Goal: Task Accomplishment & Management: Manage account settings

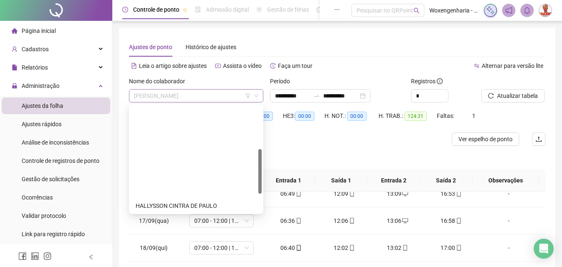
click at [227, 90] on span "[PERSON_NAME]" at bounding box center [196, 96] width 124 height 12
click at [205, 266] on div "[PERSON_NAME]" at bounding box center [196, 272] width 121 height 9
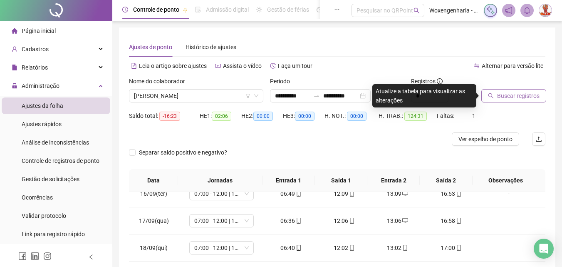
click at [512, 90] on button "Buscar registros" at bounding box center [514, 95] width 65 height 13
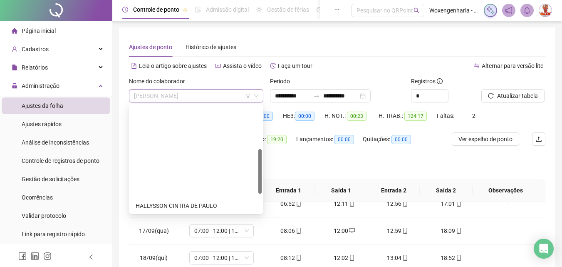
click at [238, 93] on span "[PERSON_NAME]" at bounding box center [196, 96] width 124 height 12
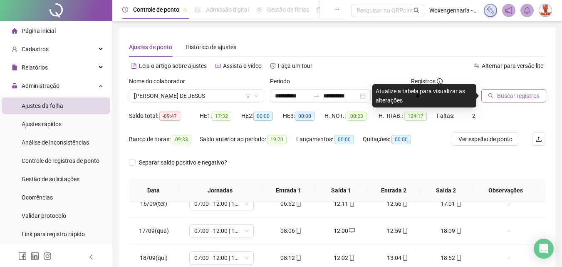
click at [513, 95] on span "Buscar registros" at bounding box center [519, 95] width 42 height 9
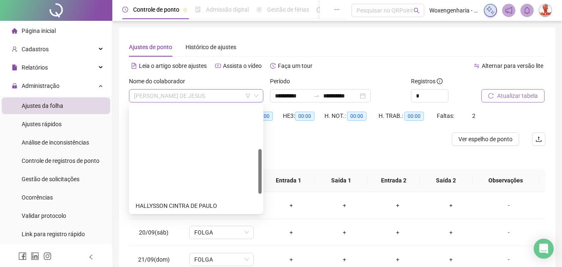
click at [210, 100] on span "[PERSON_NAME] DE JESUS" at bounding box center [196, 96] width 124 height 12
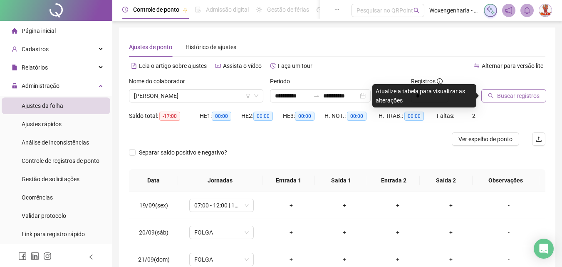
click at [523, 101] on button "Buscar registros" at bounding box center [514, 95] width 65 height 13
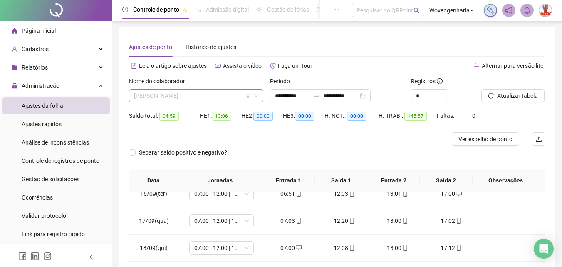
click at [239, 94] on span "[PERSON_NAME]" at bounding box center [196, 96] width 124 height 12
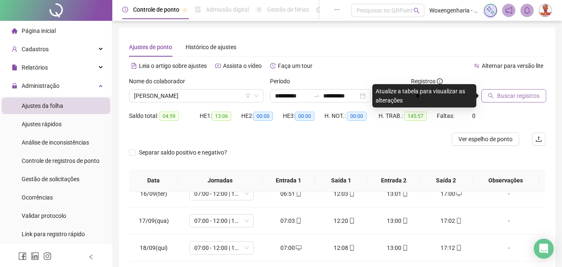
click at [522, 101] on button "Buscar registros" at bounding box center [514, 95] width 65 height 13
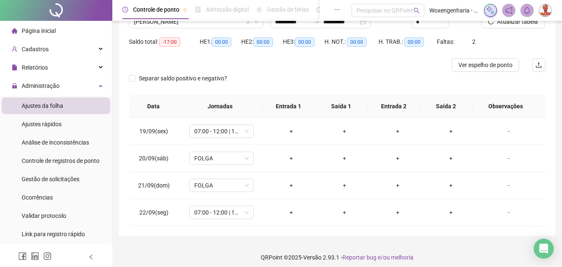
scroll to position [79, 0]
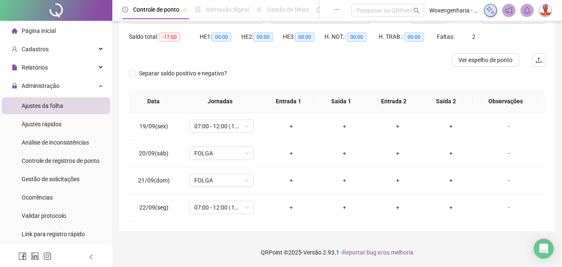
drag, startPoint x: 568, startPoint y: 127, endPoint x: 560, endPoint y: 36, distance: 91.9
click at [560, 36] on div "**********" at bounding box center [337, 94] width 450 height 346
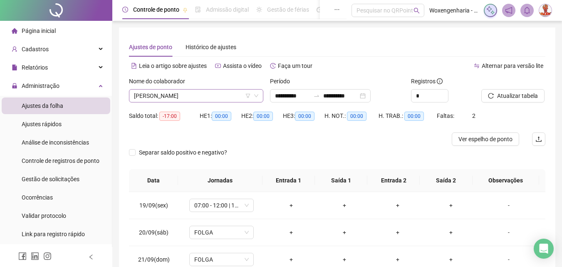
scroll to position [107, 0]
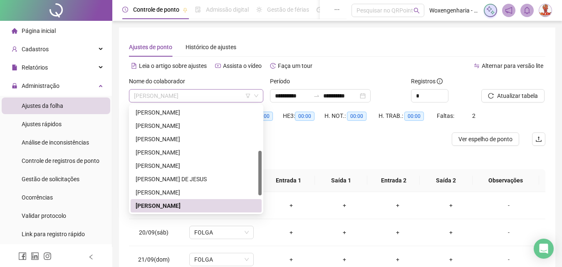
click at [207, 93] on span "[PERSON_NAME]" at bounding box center [196, 96] width 124 height 12
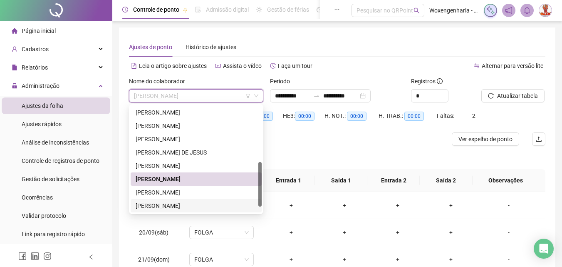
scroll to position [147, 0]
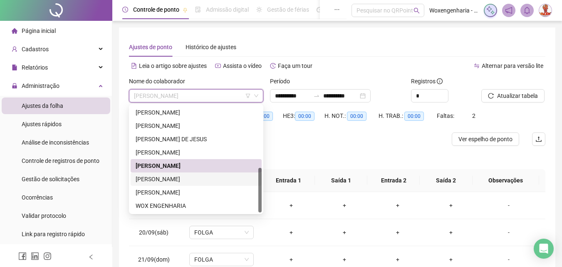
click at [227, 177] on div "[PERSON_NAME]" at bounding box center [196, 178] width 121 height 9
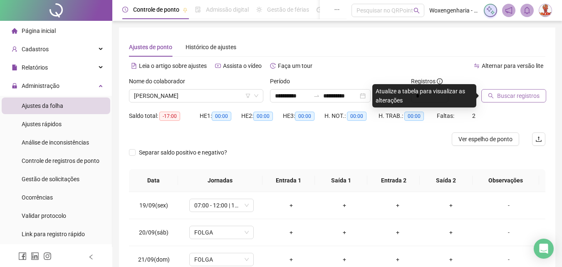
click at [519, 91] on span "Buscar registros" at bounding box center [519, 95] width 42 height 9
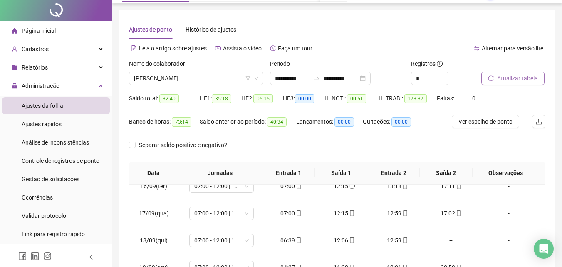
scroll to position [0, 0]
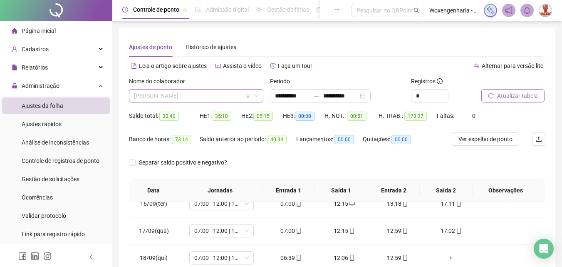
click at [229, 90] on span "[PERSON_NAME]" at bounding box center [196, 96] width 124 height 12
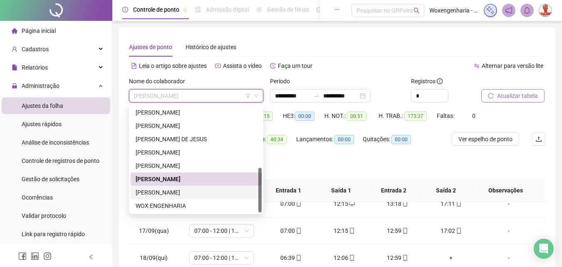
click at [206, 189] on div "[PERSON_NAME]" at bounding box center [196, 192] width 121 height 9
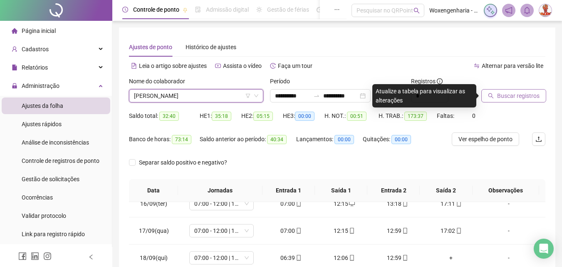
click at [495, 94] on button "Buscar registros" at bounding box center [514, 95] width 65 height 13
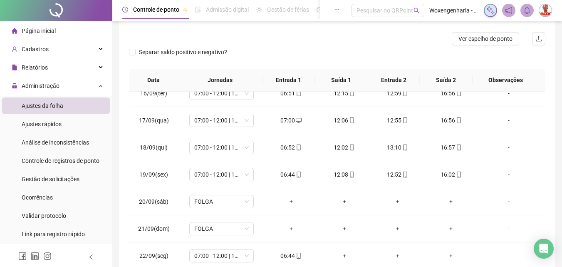
scroll to position [149, 0]
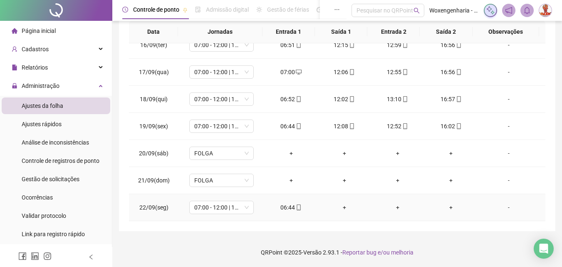
click at [291, 209] on div "06:44" at bounding box center [291, 207] width 40 height 9
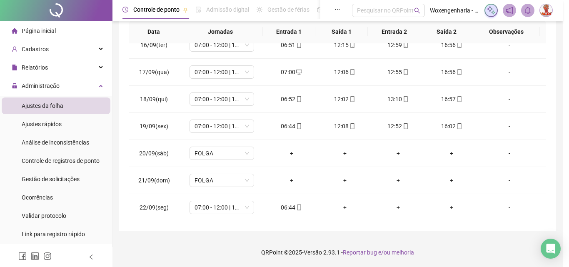
type input "**********"
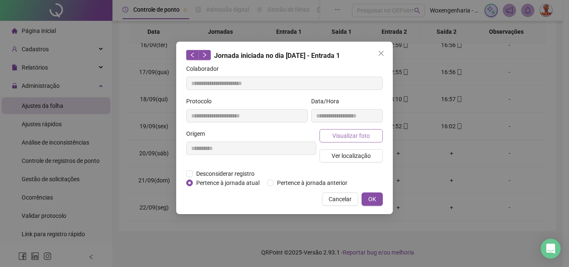
click at [368, 137] on span "Visualizar foto" at bounding box center [350, 135] width 37 height 9
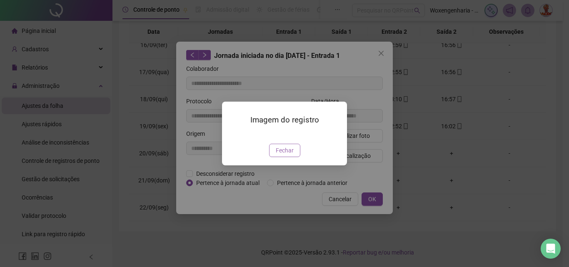
click at [289, 155] on span "Fechar" at bounding box center [285, 150] width 18 height 9
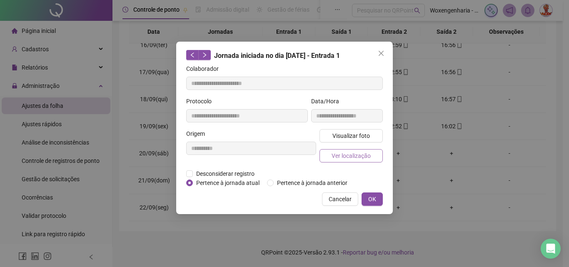
click at [363, 159] on span "Ver localização" at bounding box center [350, 155] width 39 height 9
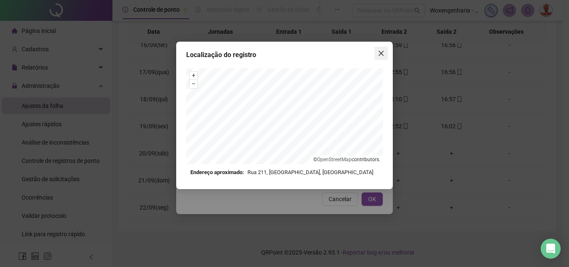
click at [381, 57] on button "Close" at bounding box center [380, 53] width 13 height 13
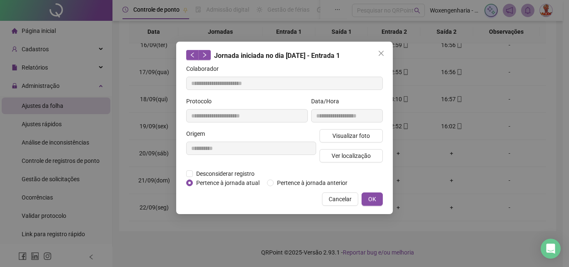
click at [381, 57] on button "Close" at bounding box center [380, 53] width 13 height 13
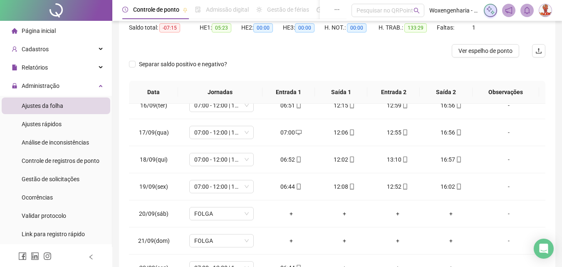
scroll to position [0, 0]
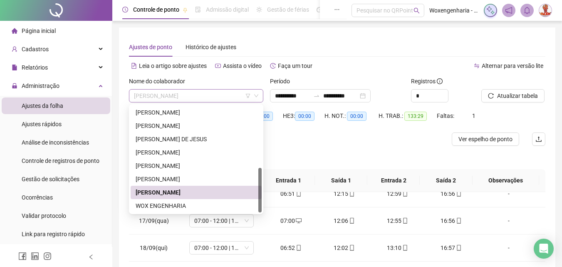
click at [224, 96] on span "[PERSON_NAME]" at bounding box center [196, 96] width 124 height 12
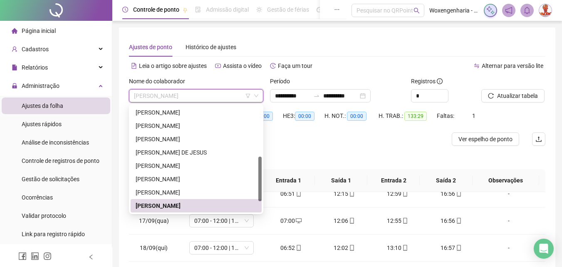
scroll to position [120, 0]
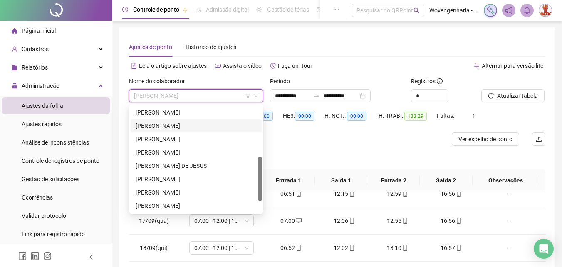
click at [194, 121] on div "[PERSON_NAME]" at bounding box center [196, 125] width 131 height 13
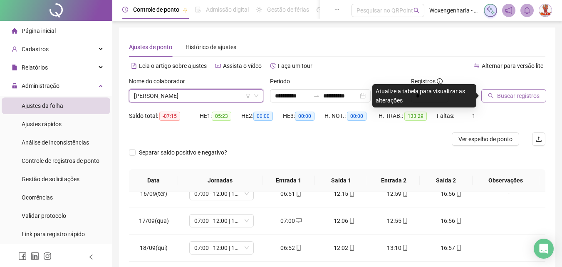
click at [520, 92] on span "Buscar registros" at bounding box center [519, 95] width 42 height 9
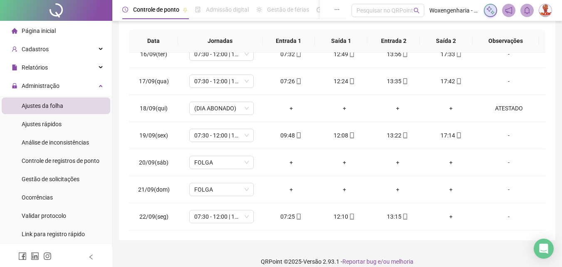
scroll to position [159, 0]
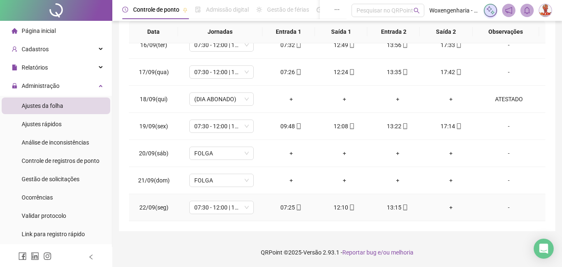
click at [343, 211] on div "12:10" at bounding box center [345, 207] width 40 height 9
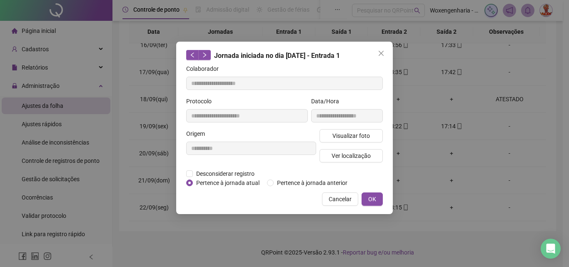
type input "**********"
click at [356, 135] on span "Visualizar foto" at bounding box center [350, 135] width 37 height 9
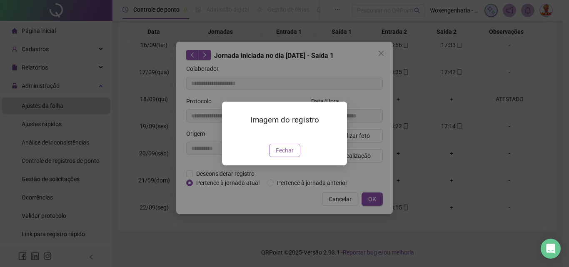
click at [290, 155] on span "Fechar" at bounding box center [285, 150] width 18 height 9
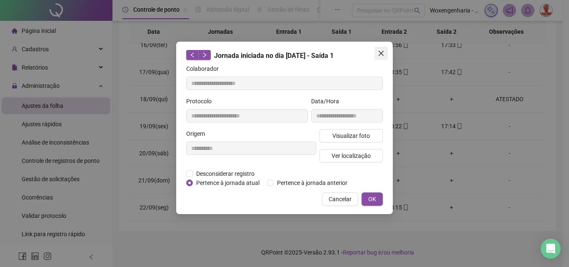
click at [386, 56] on span "Close" at bounding box center [380, 53] width 13 height 7
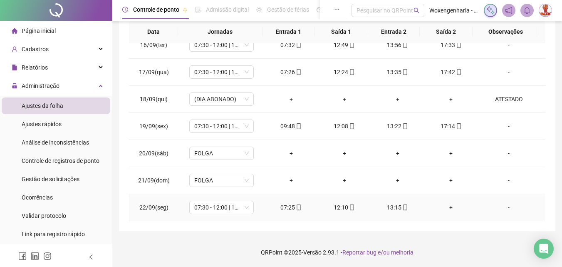
click at [394, 213] on td "13:15" at bounding box center [397, 207] width 53 height 27
click at [397, 207] on div "13:15" at bounding box center [398, 207] width 40 height 9
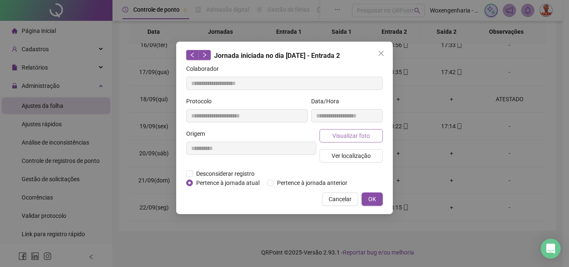
click at [361, 132] on span "Visualizar foto" at bounding box center [350, 135] width 37 height 9
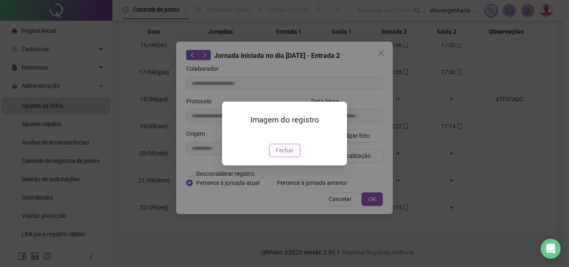
click at [294, 157] on button "Fechar" at bounding box center [284, 150] width 31 height 13
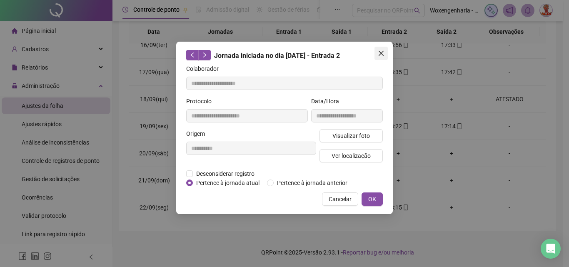
click at [381, 53] on icon "close" at bounding box center [380, 53] width 5 height 5
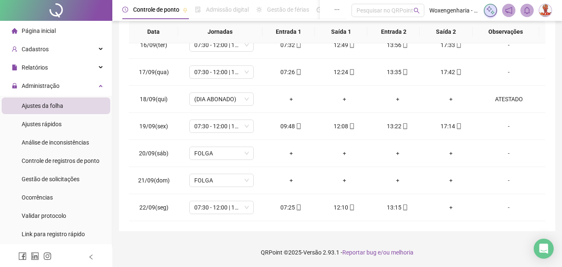
drag, startPoint x: 565, startPoint y: 64, endPoint x: 157, endPoint y: 262, distance: 453.8
click at [157, 262] on footer "QRPoint © 2025 - Versão 2.93.1 - Reportar bug e/ou melhoria" at bounding box center [337, 252] width 450 height 29
click at [69, 123] on li "Ajustes rápidos" at bounding box center [56, 124] width 109 height 17
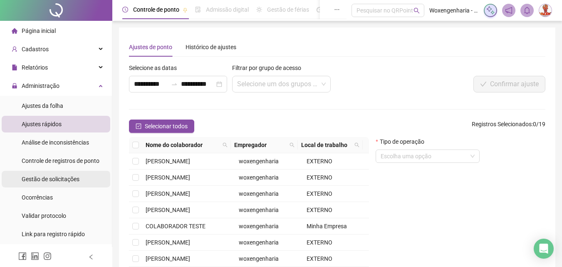
click at [68, 177] on span "Gestão de solicitações" at bounding box center [51, 179] width 58 height 7
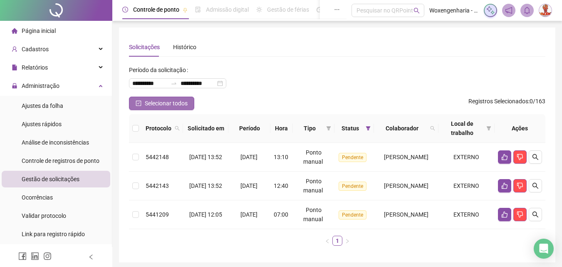
click at [169, 105] on span "Selecionar todos" at bounding box center [166, 103] width 43 height 9
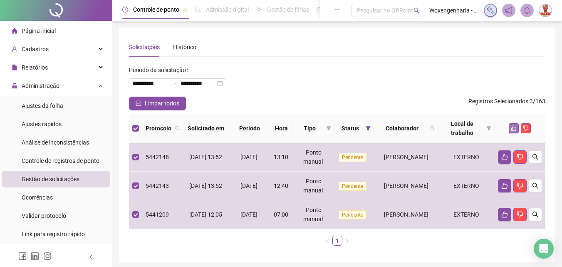
click at [513, 125] on button "button" at bounding box center [514, 128] width 10 height 10
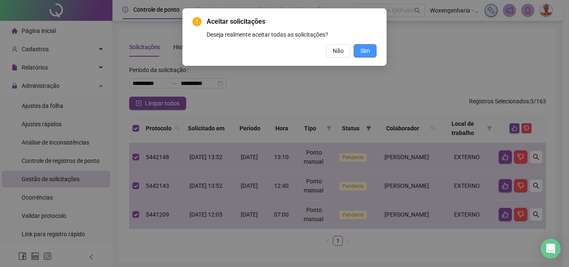
click at [370, 51] on button "Sim" at bounding box center [364, 50] width 23 height 13
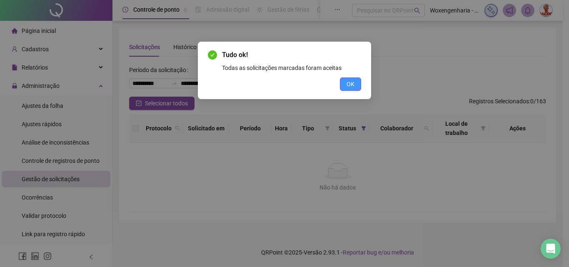
click at [351, 84] on span "OK" at bounding box center [350, 84] width 8 height 9
